Goal: Transaction & Acquisition: Purchase product/service

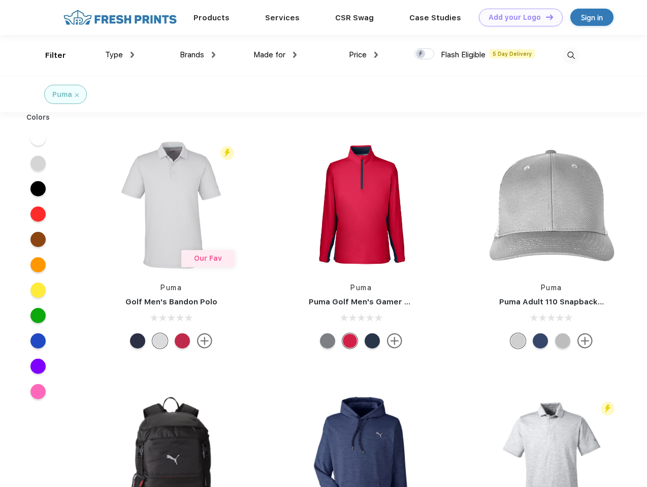
click at [517, 17] on link "Add your Logo Design Tool" at bounding box center [521, 18] width 84 height 18
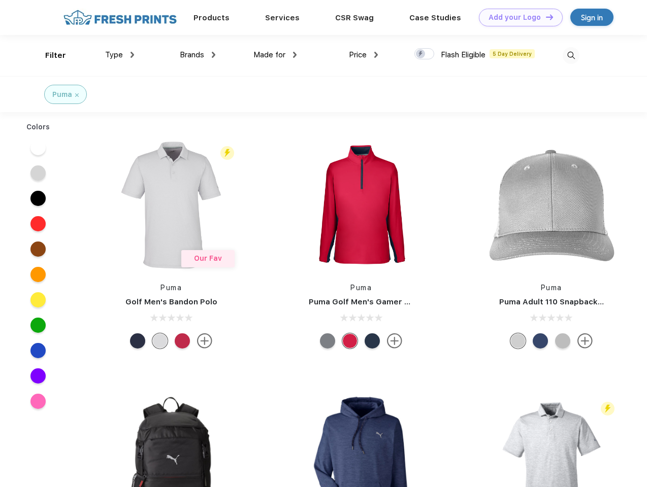
click at [0, 0] on div "Design Tool" at bounding box center [0, 0] width 0 height 0
click at [545, 17] on link "Add your Logo Design Tool" at bounding box center [521, 18] width 84 height 18
click at [49, 55] on div "Filter" at bounding box center [55, 56] width 21 height 12
click at [120, 55] on span "Type" at bounding box center [114, 54] width 18 height 9
click at [197, 55] on span "Brands" at bounding box center [192, 54] width 24 height 9
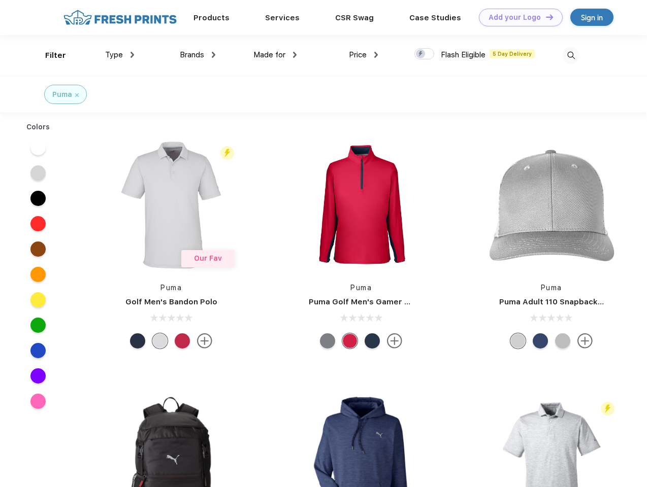
click at [275, 55] on span "Made for" at bounding box center [269, 54] width 32 height 9
click at [363, 55] on span "Price" at bounding box center [358, 54] width 18 height 9
click at [424, 54] on div at bounding box center [424, 53] width 20 height 11
click at [421, 54] on input "checkbox" at bounding box center [417, 51] width 7 height 7
click at [570, 55] on img at bounding box center [570, 55] width 17 height 17
